Goal: Transaction & Acquisition: Book appointment/travel/reservation

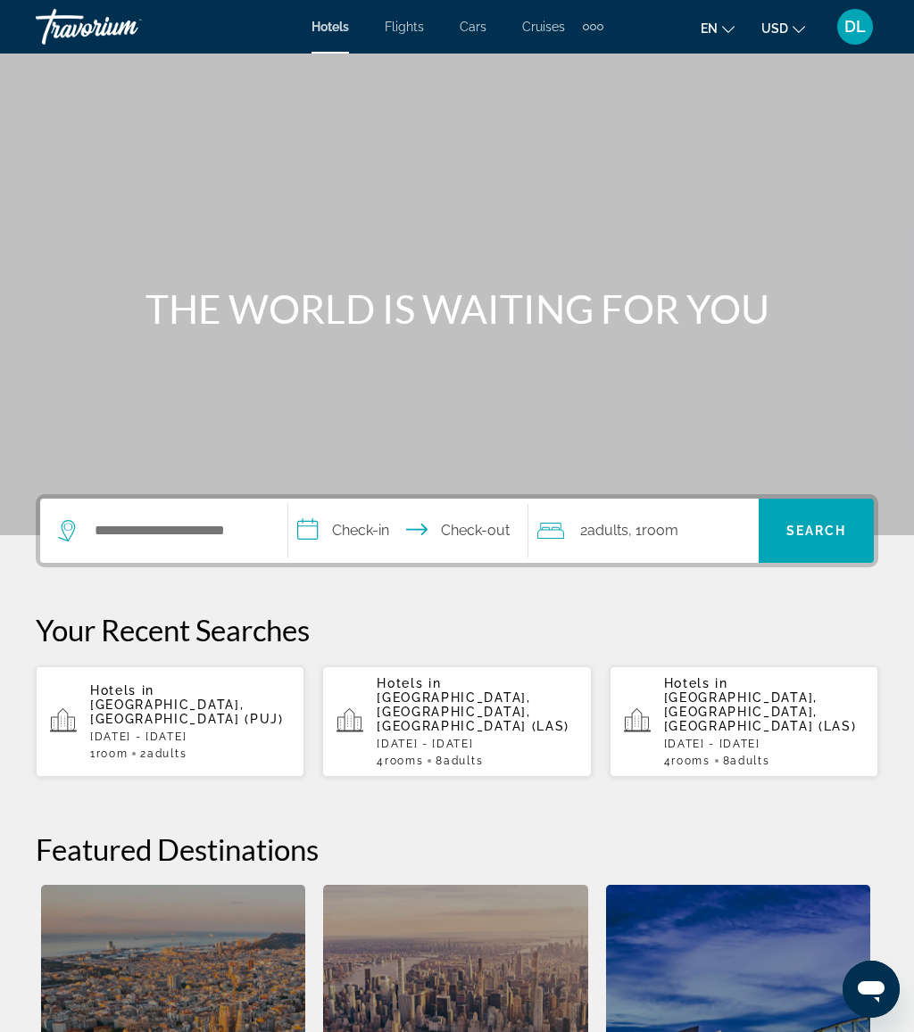
click at [765, 738] on p "[DATE] - [DATE]" at bounding box center [764, 744] width 200 height 12
click at [220, 508] on div "Search widget" at bounding box center [163, 531] width 211 height 64
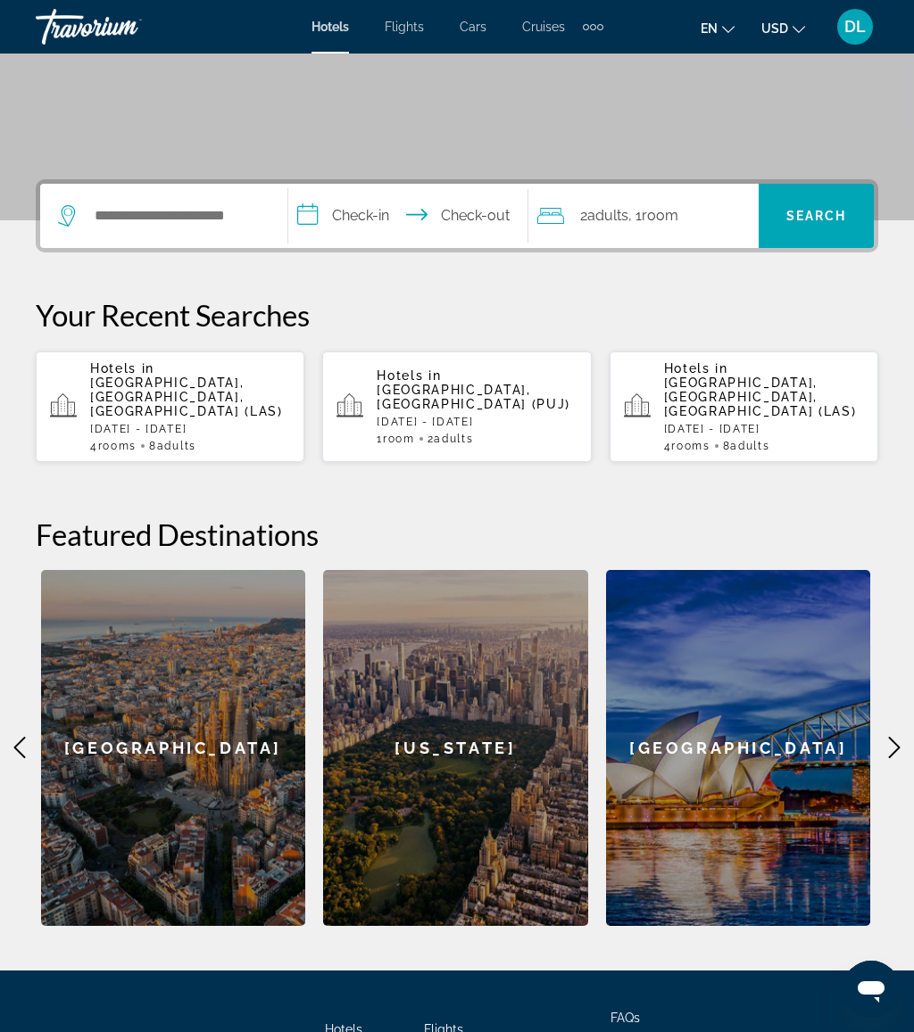
scroll to position [435, 0]
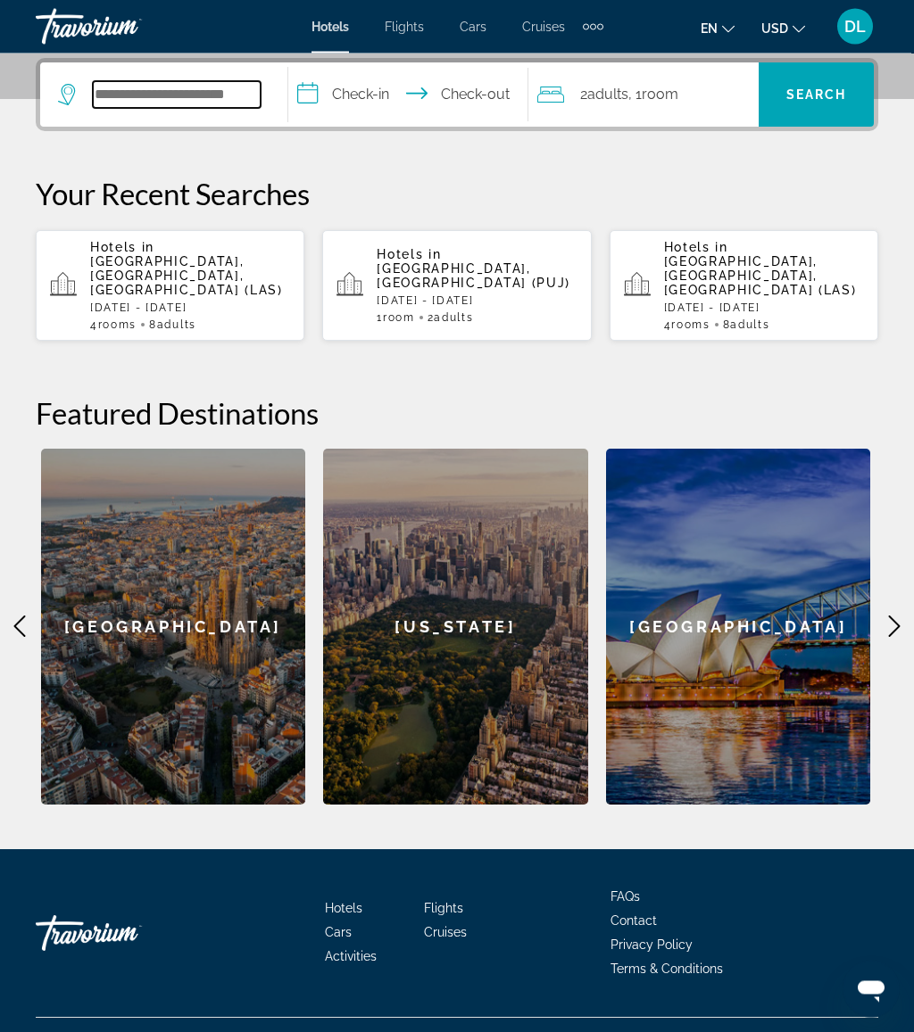
click at [244, 92] on input "Search widget" at bounding box center [177, 95] width 168 height 27
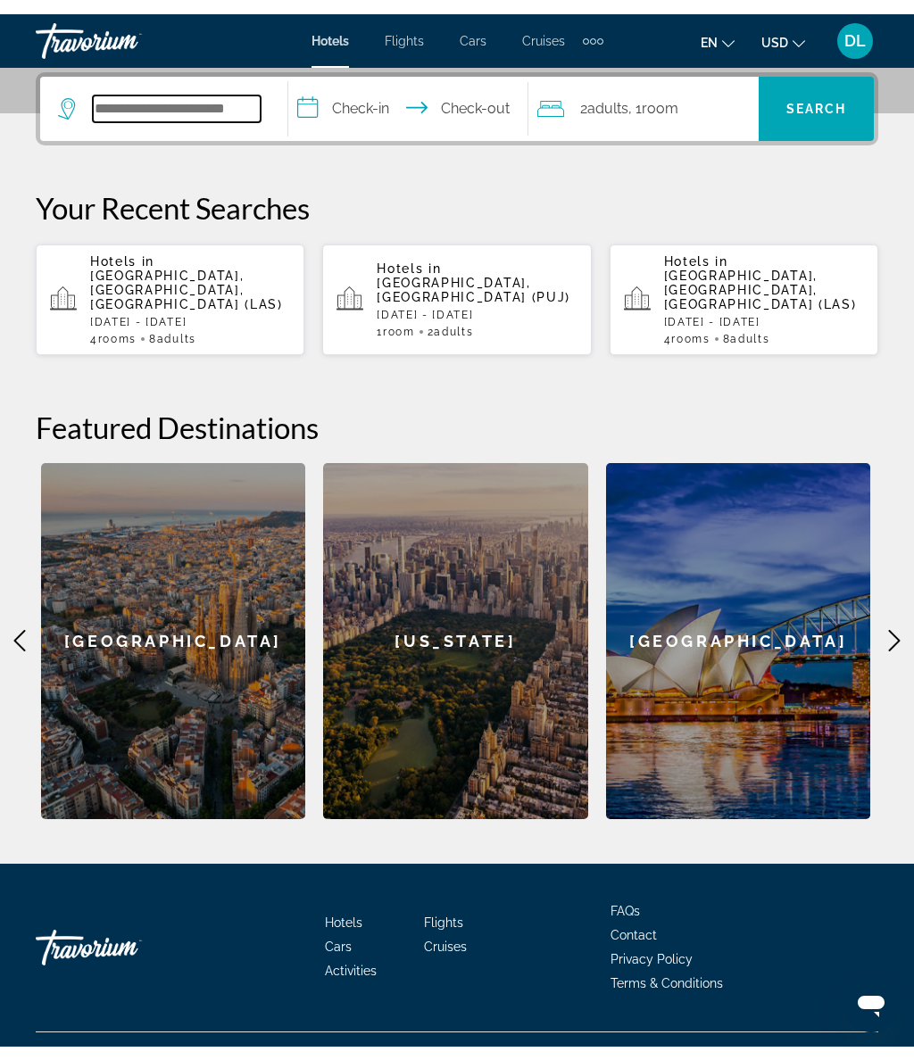
scroll to position [414, 0]
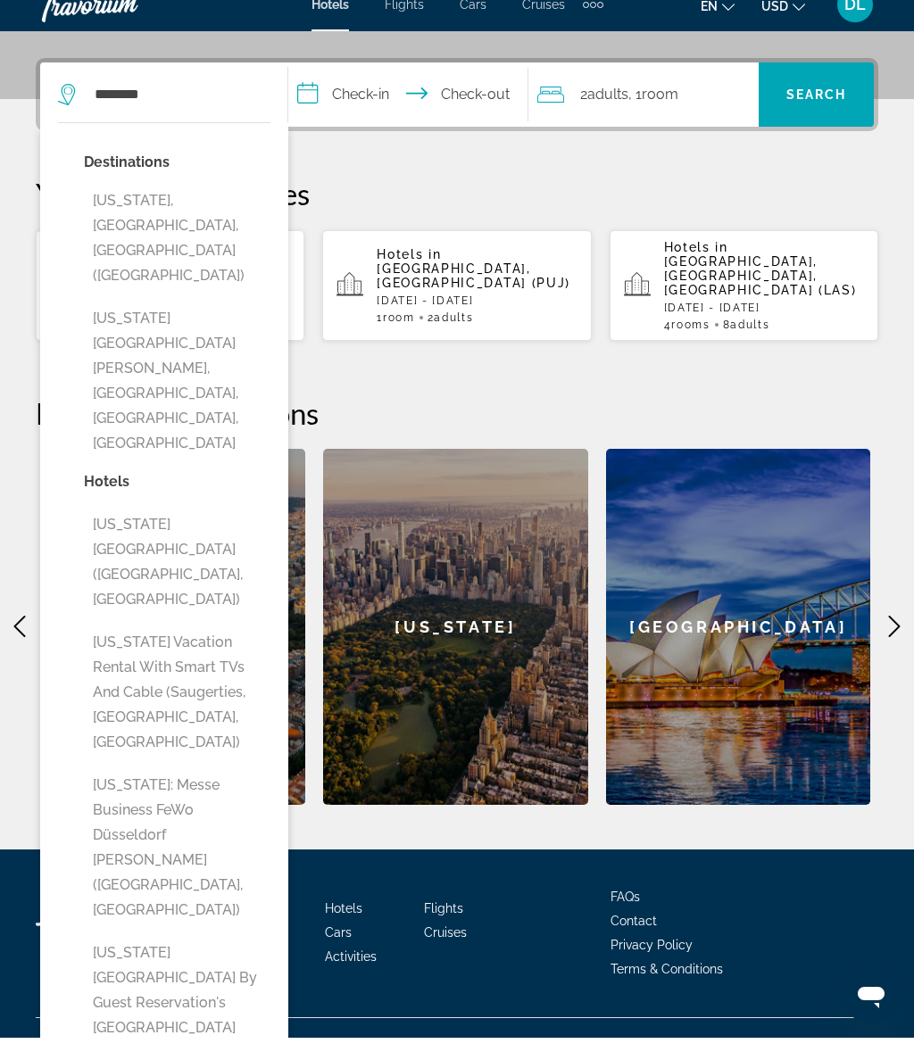
click at [204, 213] on button "[US_STATE], [GEOGRAPHIC_DATA], [GEOGRAPHIC_DATA] ([GEOGRAPHIC_DATA])" at bounding box center [177, 260] width 186 height 109
type input "**********"
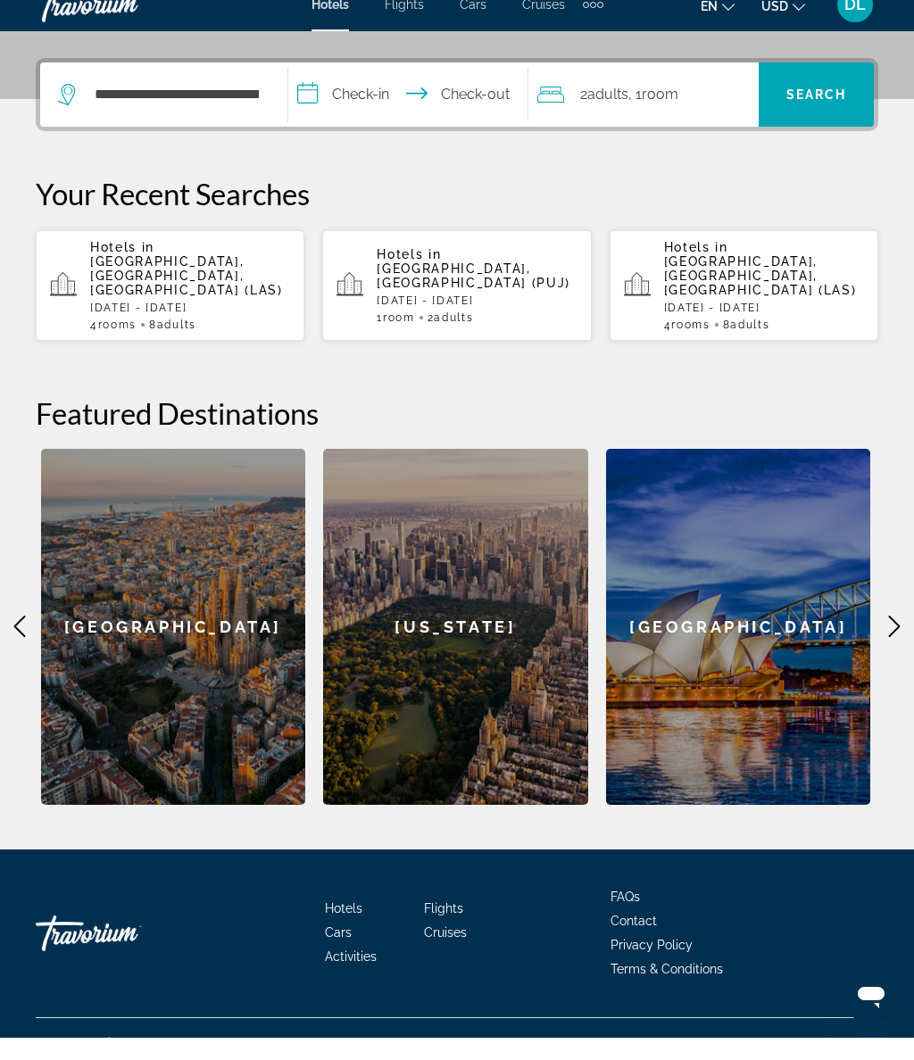
click at [376, 100] on input "**********" at bounding box center [411, 120] width 246 height 70
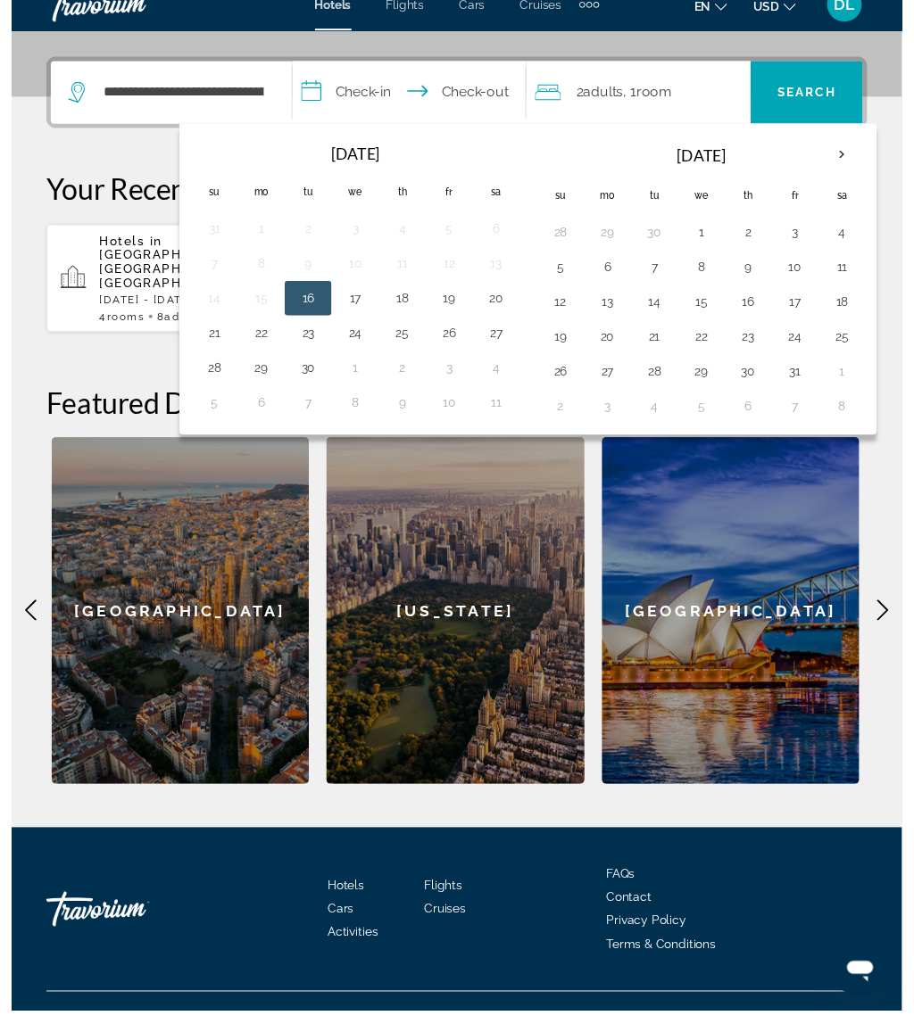
scroll to position [442, 0]
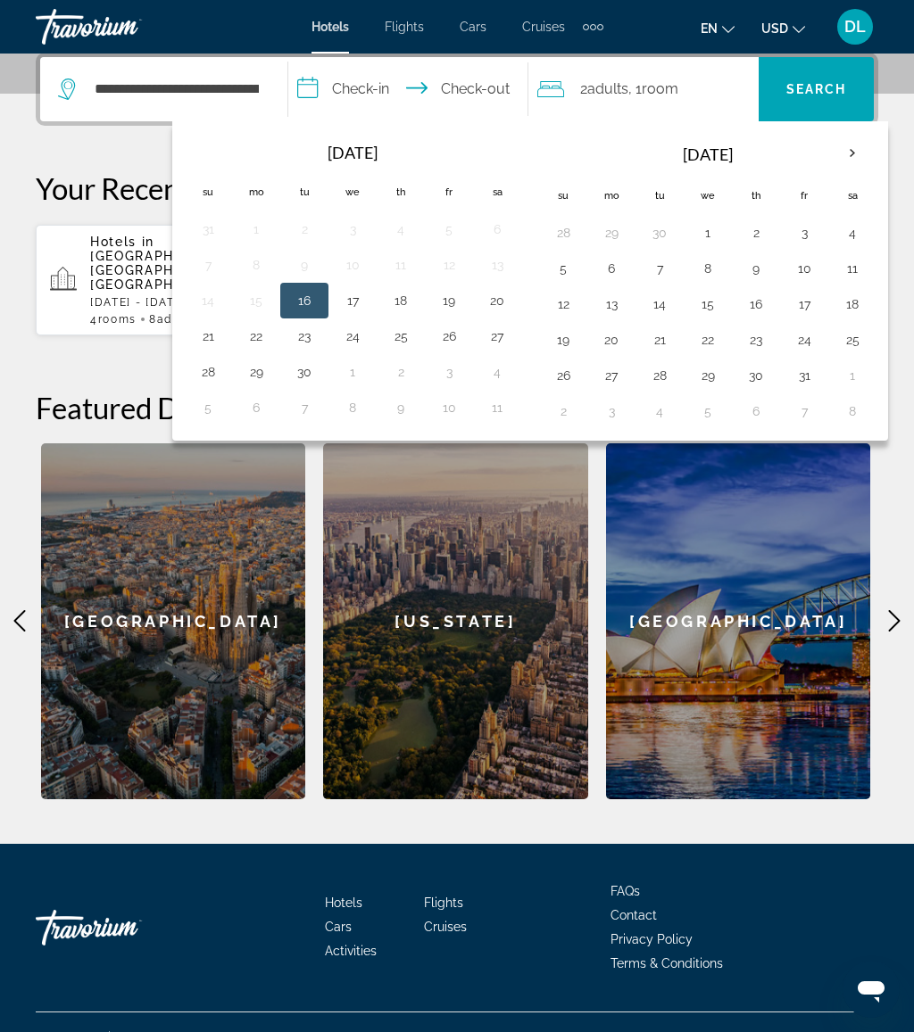
click at [860, 157] on th "Next month" at bounding box center [852, 153] width 48 height 39
click at [873, 153] on th "Next month" at bounding box center [852, 153] width 48 height 39
click at [866, 338] on button "27" at bounding box center [852, 339] width 29 height 25
click at [764, 377] on button "1" at bounding box center [755, 375] width 29 height 25
type input "**********"
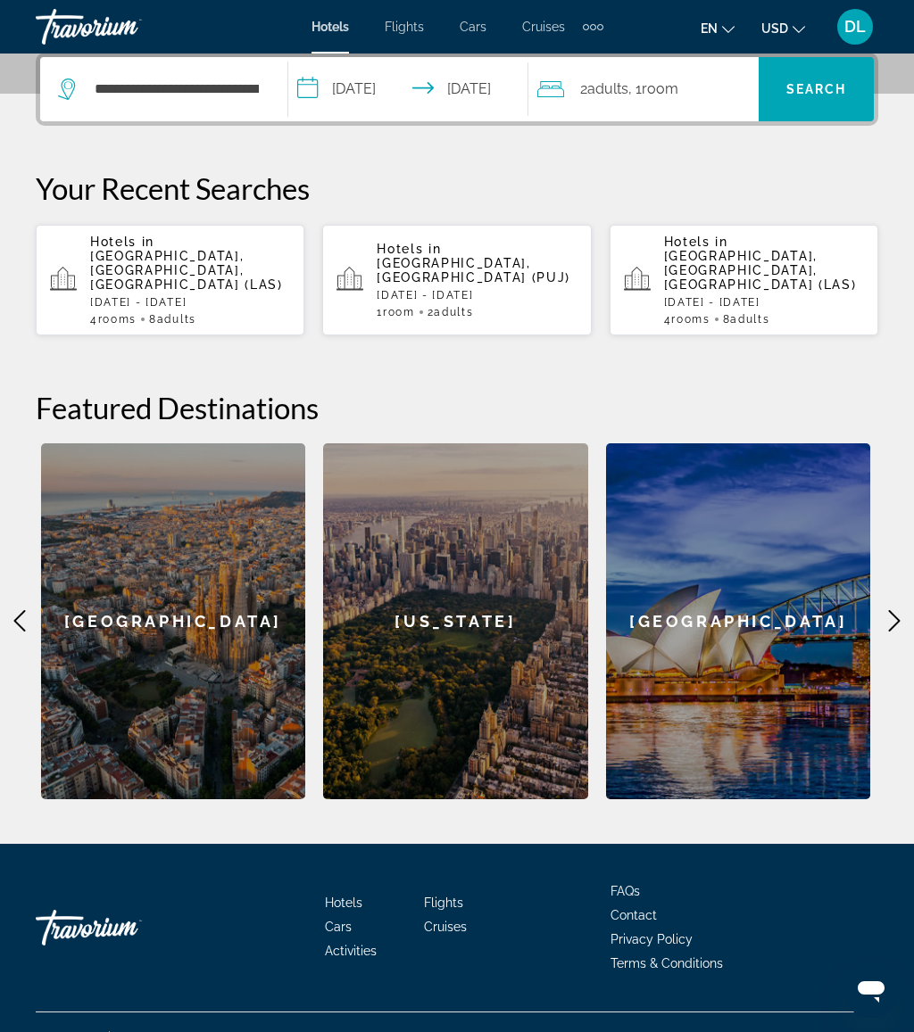
click at [703, 84] on div "2 Adult Adults , 1 Room rooms" at bounding box center [647, 89] width 221 height 25
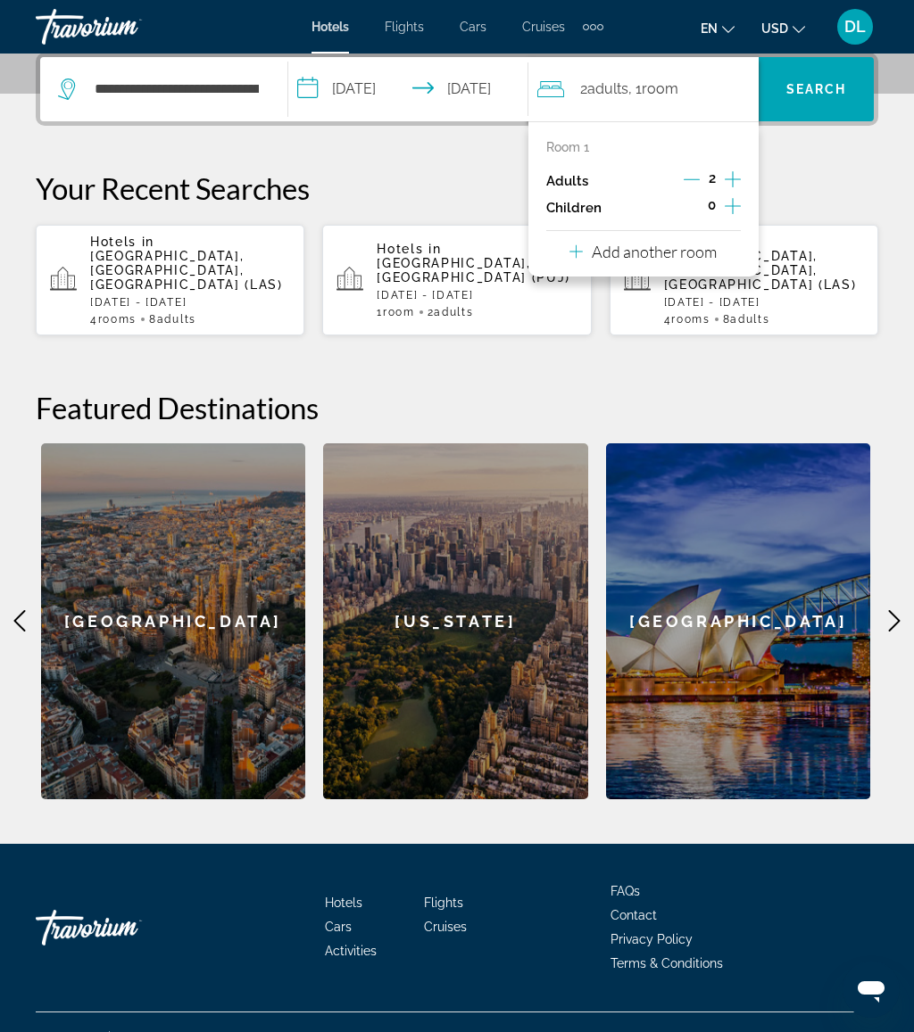
scroll to position [436, 0]
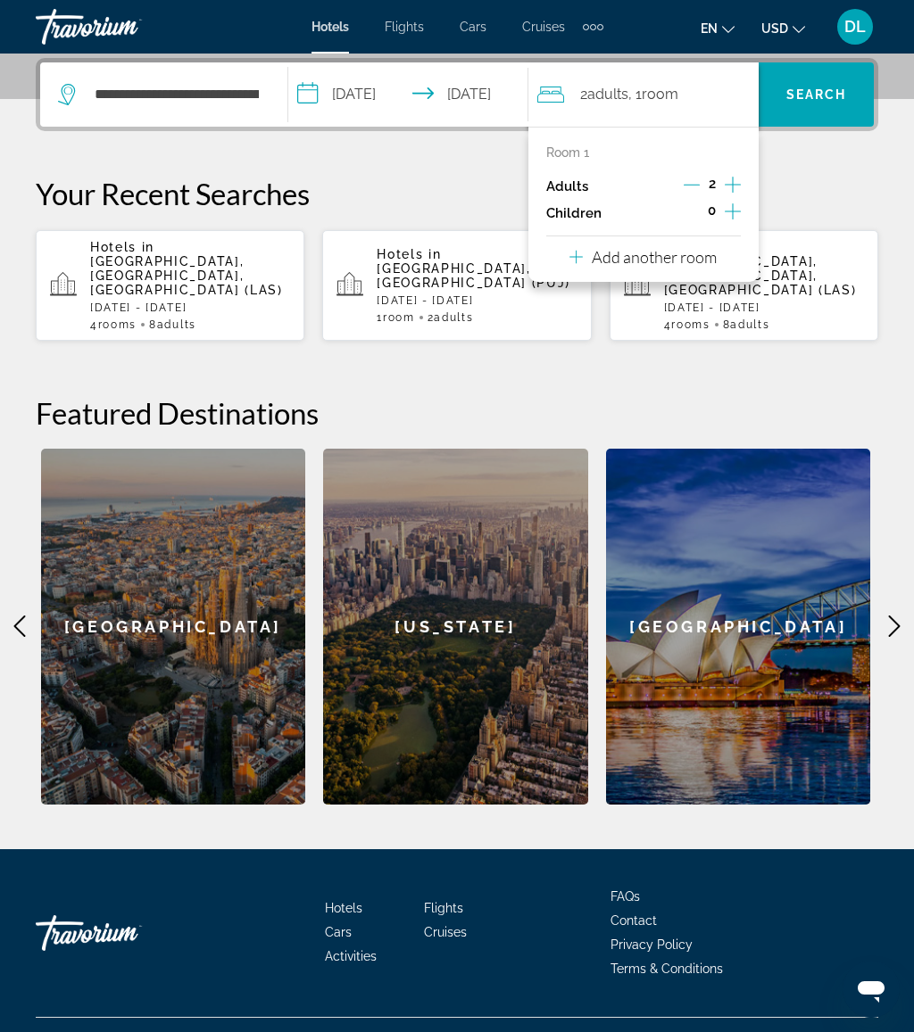
click at [704, 178] on div "2" at bounding box center [711, 186] width 57 height 27
click at [691, 181] on icon "Decrement adults" at bounding box center [691, 185] width 16 height 16
click at [732, 209] on icon "Increment children" at bounding box center [732, 211] width 16 height 16
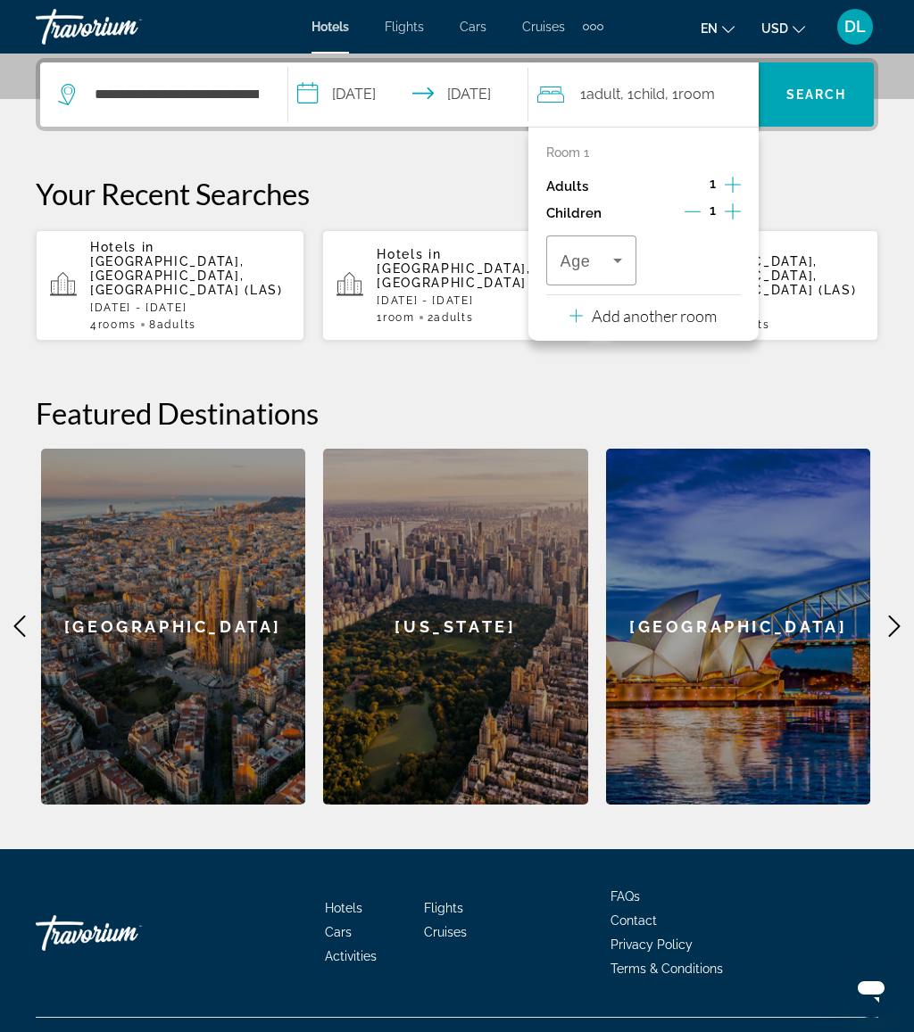
click at [736, 217] on icon "Increment children" at bounding box center [732, 211] width 16 height 21
click at [722, 261] on icon "Travelers: 1 adult, 2 children" at bounding box center [721, 260] width 21 height 21
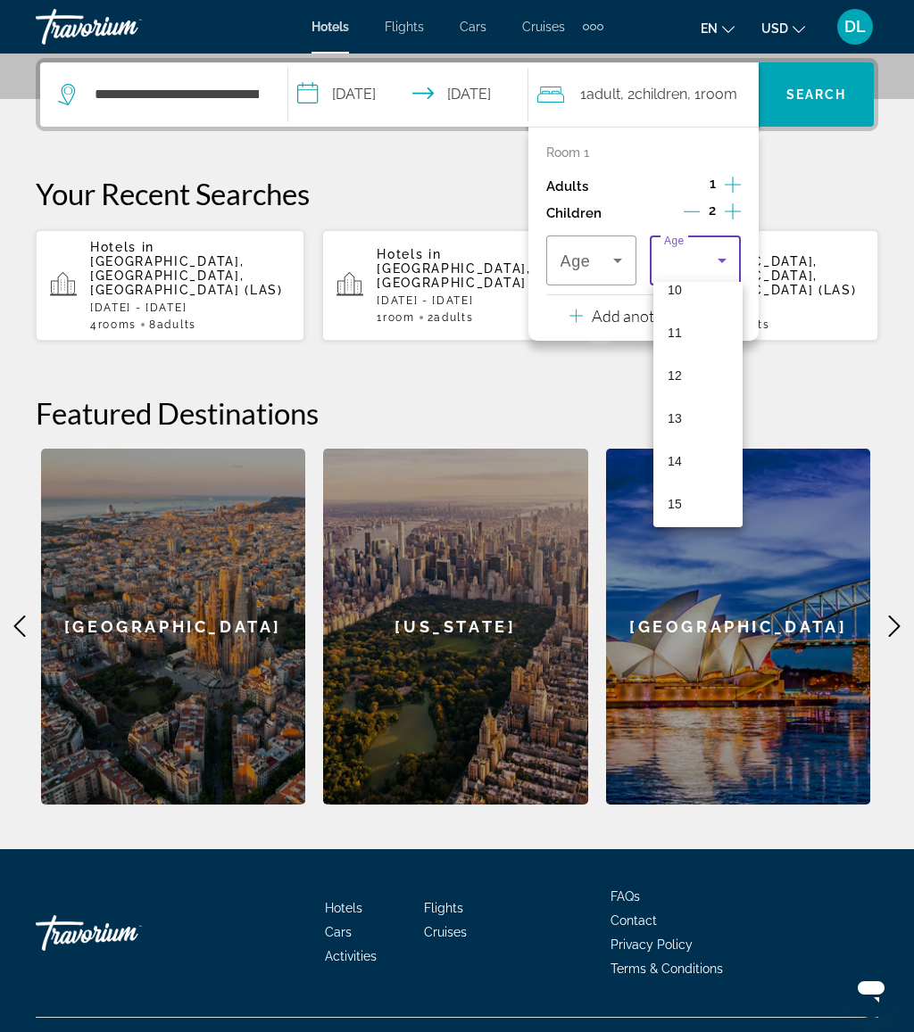
scroll to position [506, 0]
click at [687, 402] on mat-option "14" at bounding box center [697, 404] width 89 height 43
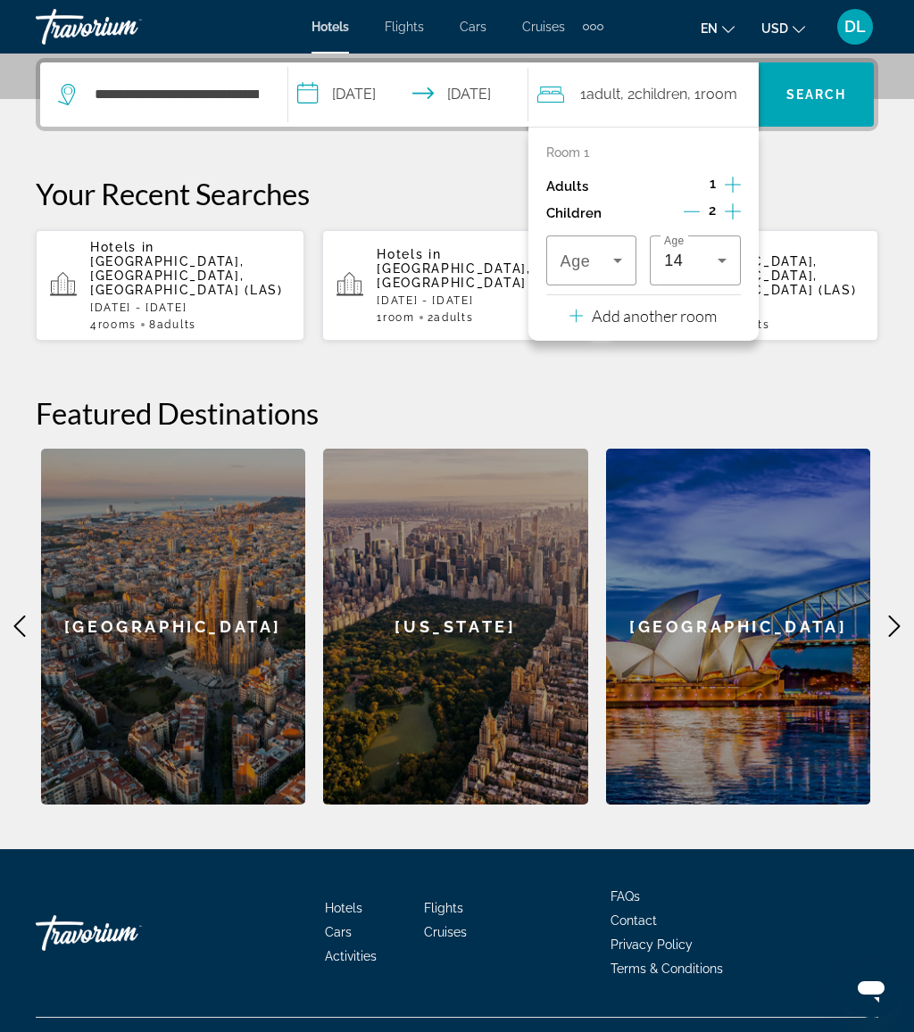
click at [606, 253] on span "Travelers: 1 adult, 2 children" at bounding box center [587, 260] width 54 height 21
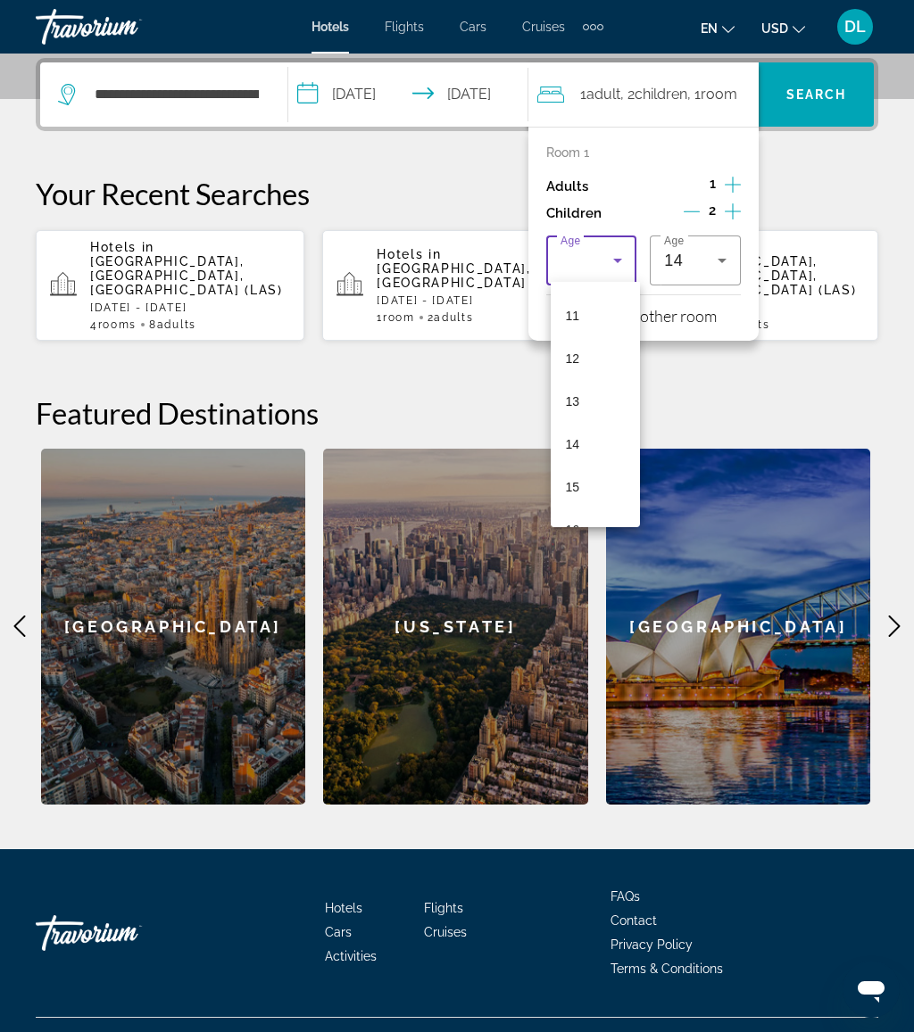
scroll to position [461, 0]
click at [583, 371] on mat-option "12" at bounding box center [594, 363] width 89 height 43
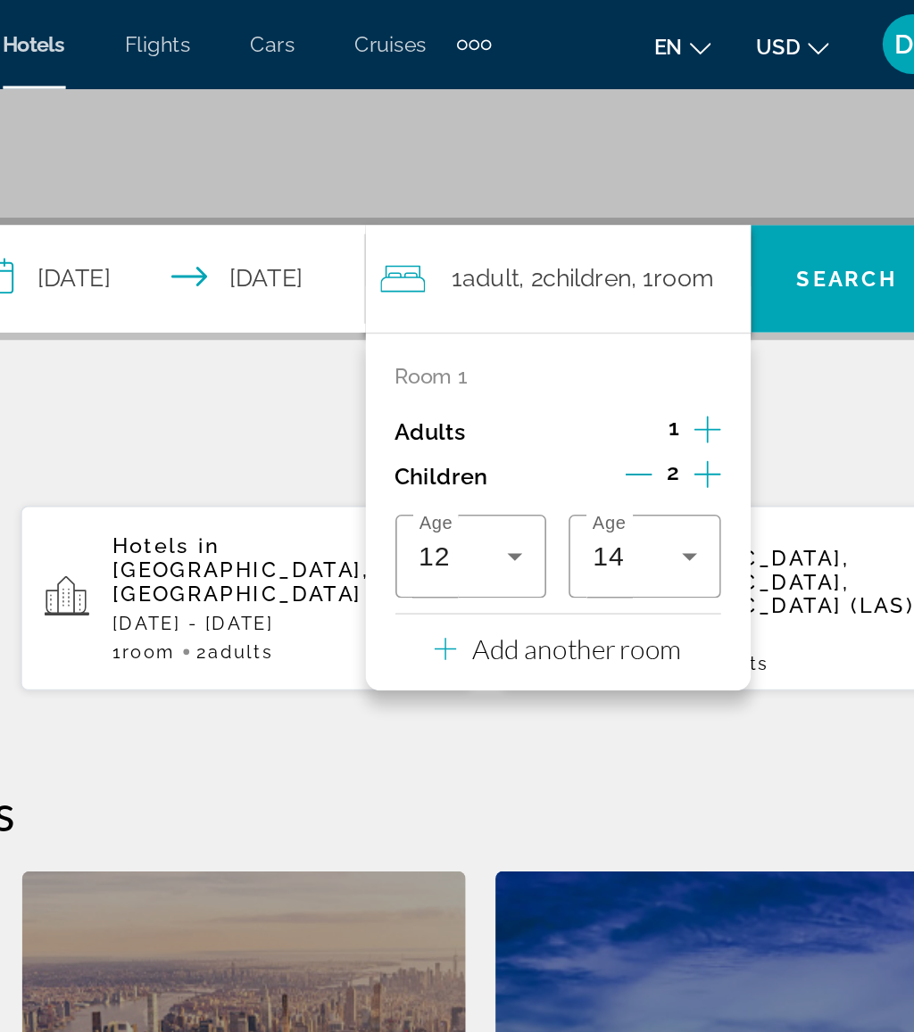
scroll to position [260, 0]
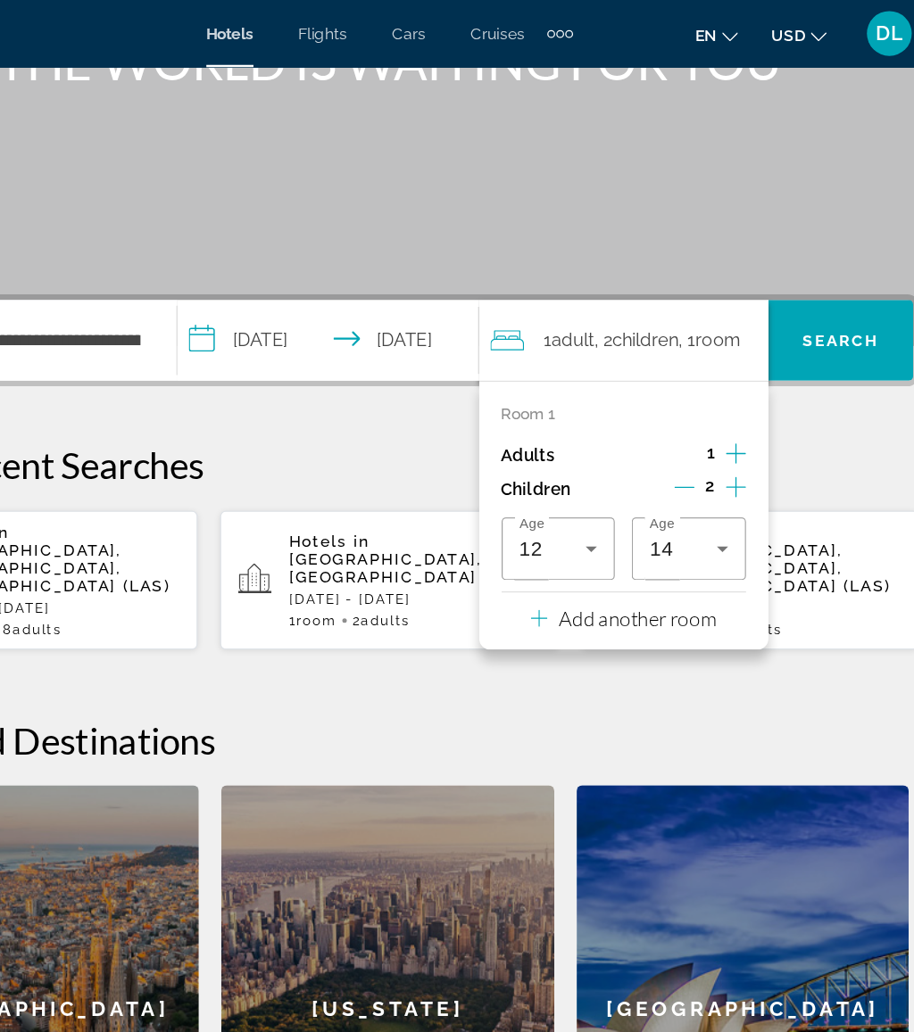
click at [786, 277] on span "Search" at bounding box center [816, 271] width 61 height 14
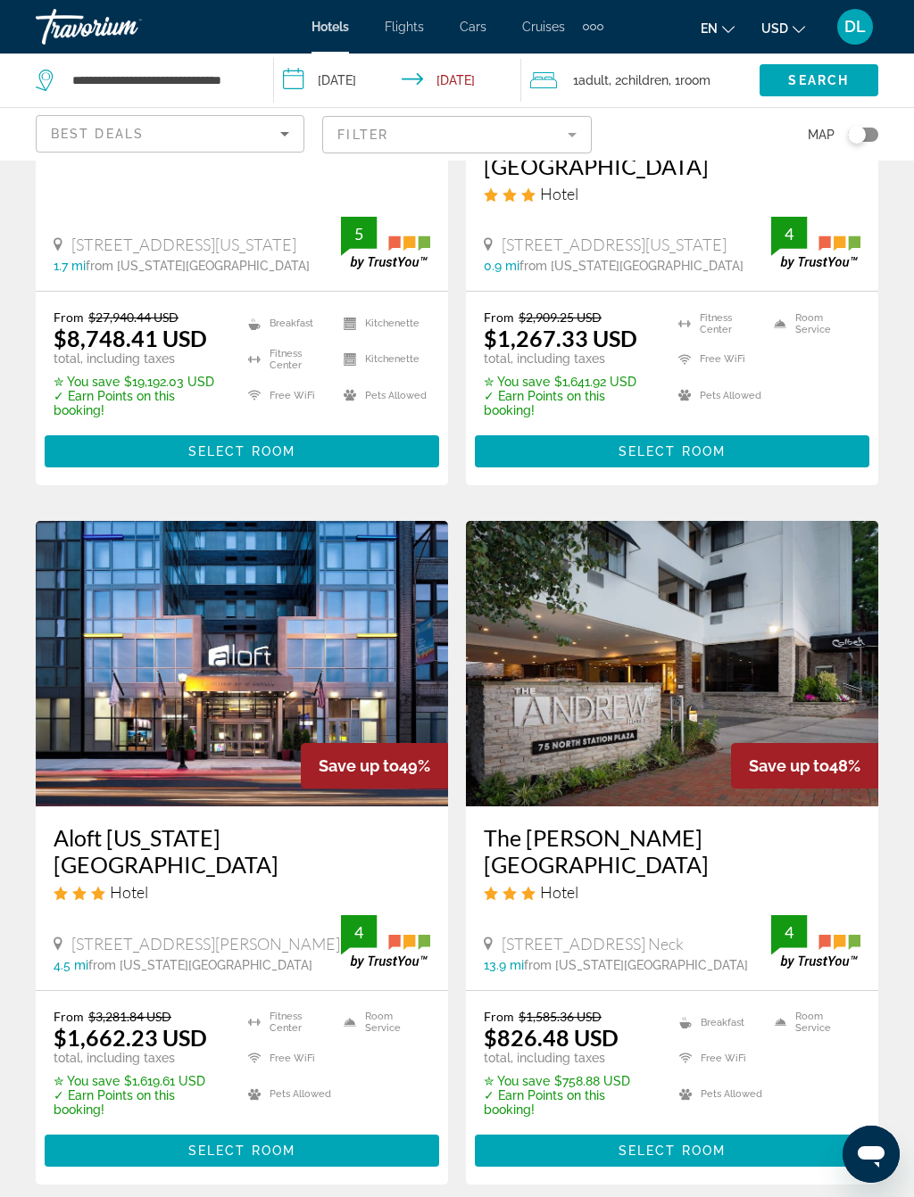
scroll to position [382, 0]
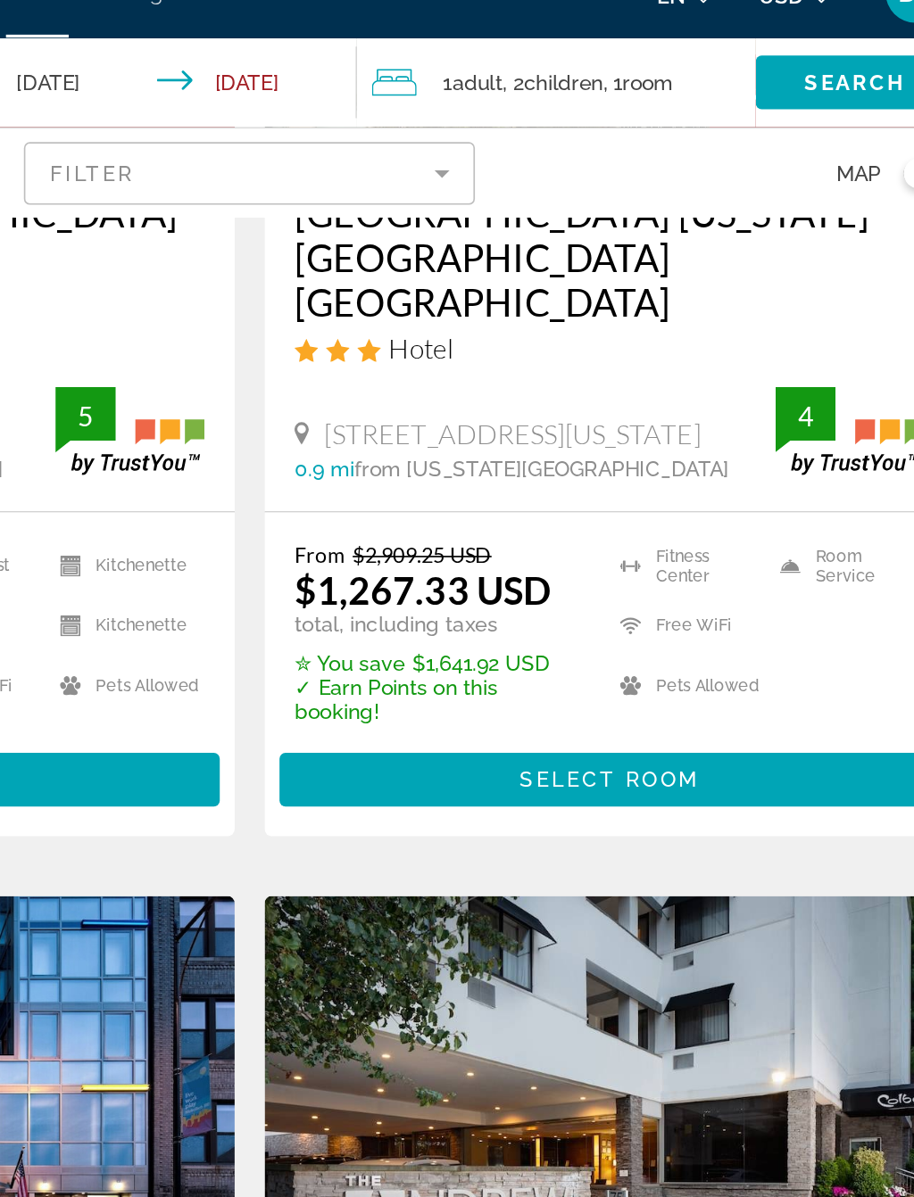
click at [618, 490] on span "Select Room" at bounding box center [671, 497] width 107 height 14
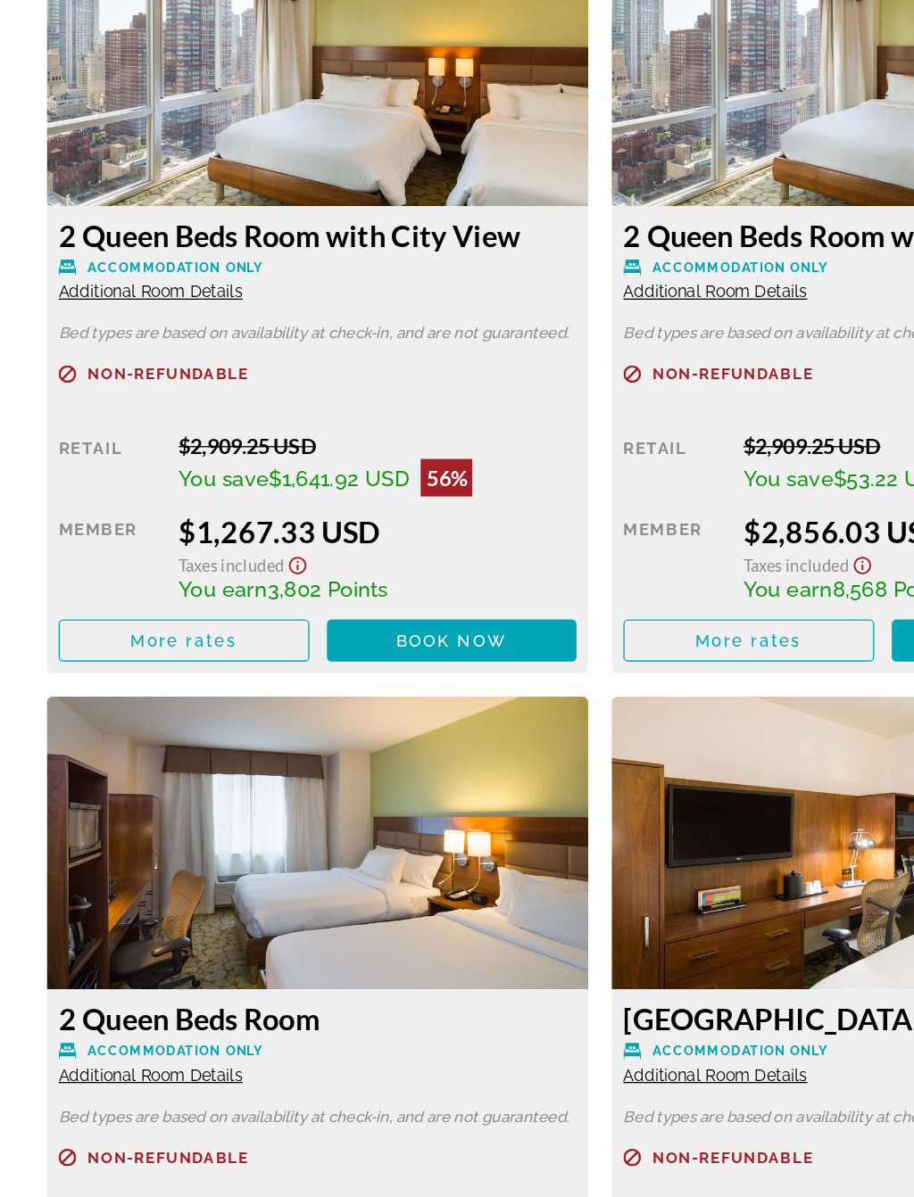
scroll to position [2864, 0]
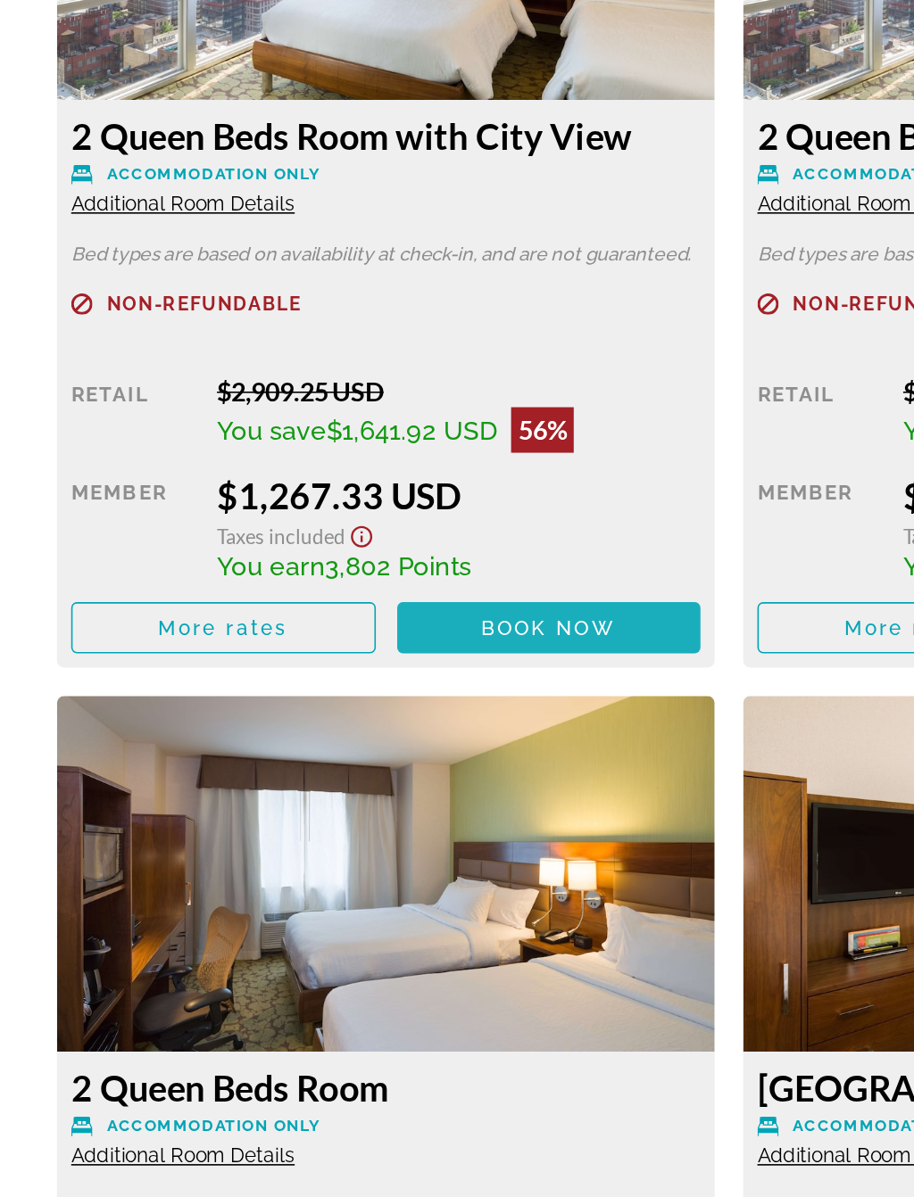
click at [363, 751] on span "Book now" at bounding box center [344, 758] width 85 height 14
